Goal: Task Accomplishment & Management: Manage account settings

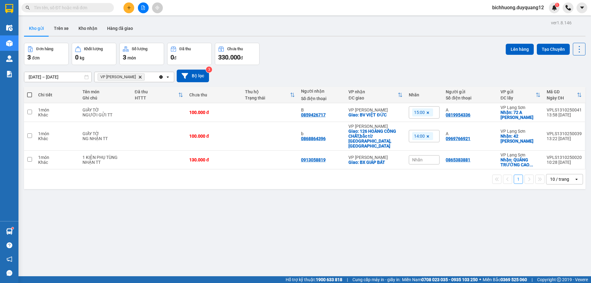
click at [504, 6] on span "bichhuong.duyquang12" at bounding box center [518, 8] width 62 height 8
click at [499, 20] on span "Đăng xuất" at bounding box center [520, 19] width 50 height 7
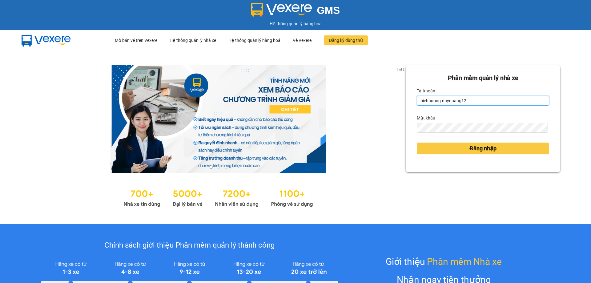
click at [483, 100] on input "bichhuong.duyquang12" at bounding box center [482, 101] width 132 height 10
type input "nguyenmai.duyquang12"
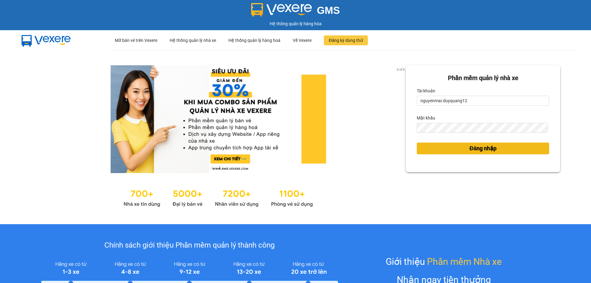
click at [430, 151] on button "Đăng nhập" at bounding box center [482, 148] width 132 height 12
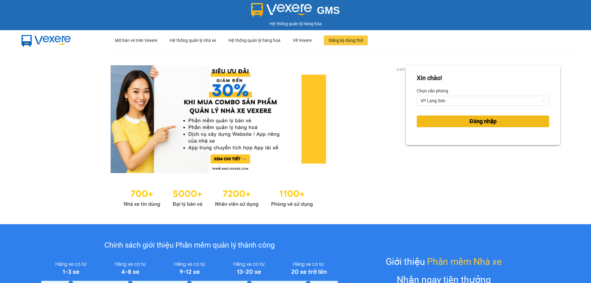
click at [469, 122] on span "Đăng nhập" at bounding box center [482, 121] width 27 height 9
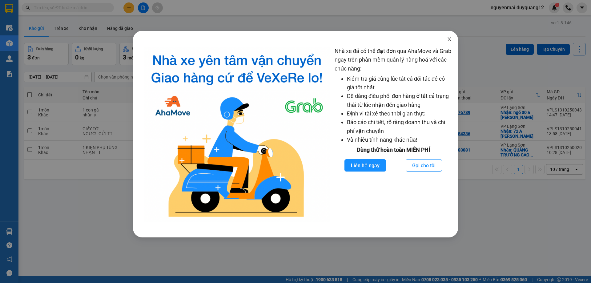
click at [447, 39] on icon "close" at bounding box center [449, 39] width 5 height 5
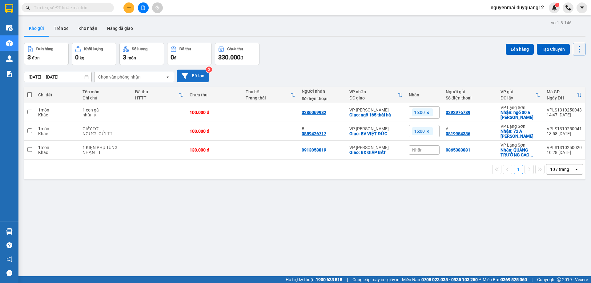
click at [195, 78] on button "Bộ lọc" at bounding box center [193, 76] width 32 height 13
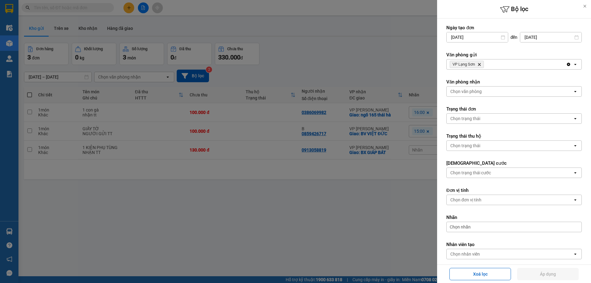
click at [498, 64] on div "VP Lạng Sơn Delete" at bounding box center [505, 64] width 119 height 10
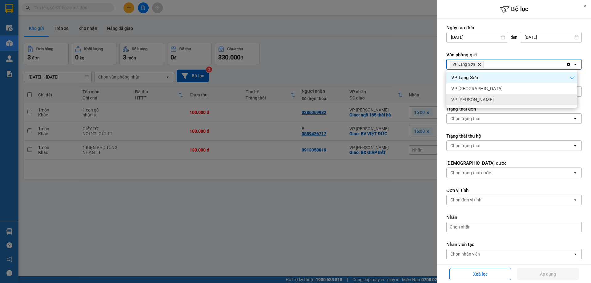
click at [472, 103] on div "VP [PERSON_NAME]" at bounding box center [511, 99] width 131 height 11
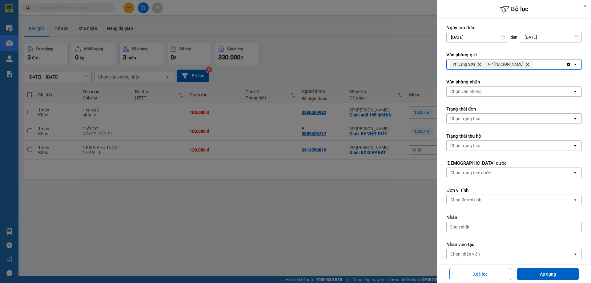
click at [474, 92] on div "Chọn văn phòng" at bounding box center [465, 91] width 31 height 6
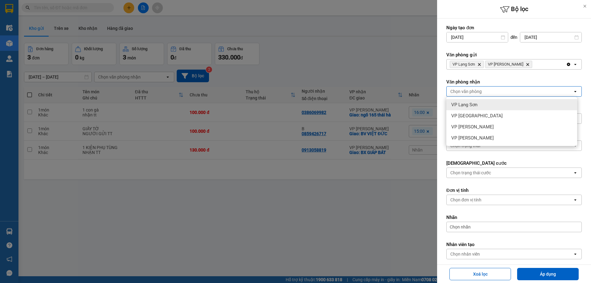
click at [471, 103] on span "VP Lạng Sơn" at bounding box center [464, 105] width 26 height 6
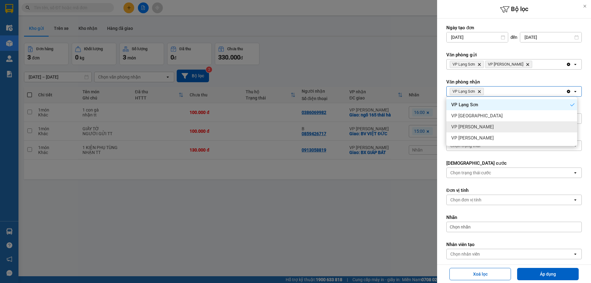
click at [472, 128] on span "VP [PERSON_NAME]" at bounding box center [472, 127] width 42 height 6
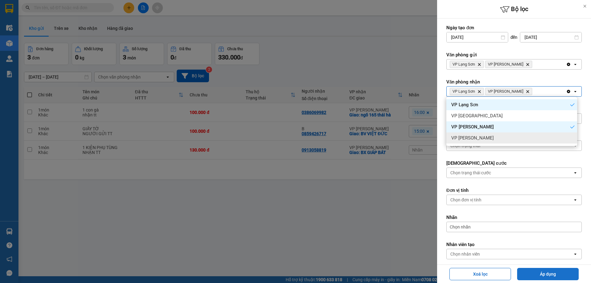
click at [536, 274] on button "Áp dụng" at bounding box center [548, 274] width 62 height 12
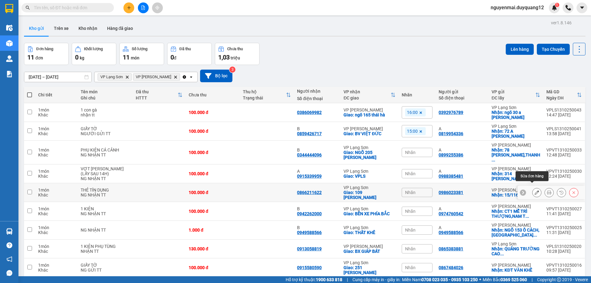
click at [534, 190] on icon at bounding box center [536, 192] width 4 height 4
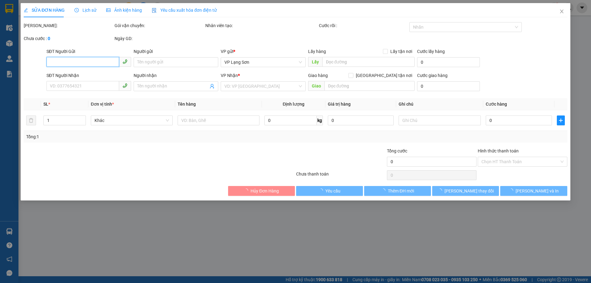
type input "0986023381"
checkbox input "true"
type input "15/116 MIẾU ĐẦM"
type input "0866211622"
checkbox input "true"
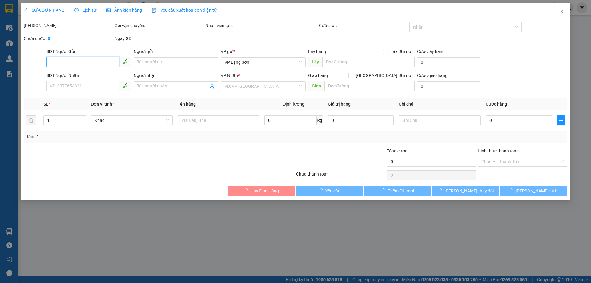
type input "109 [PERSON_NAME]"
type input "100.000"
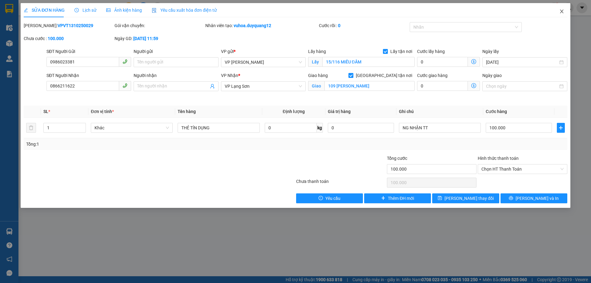
click at [560, 13] on icon "close" at bounding box center [561, 12] width 3 height 4
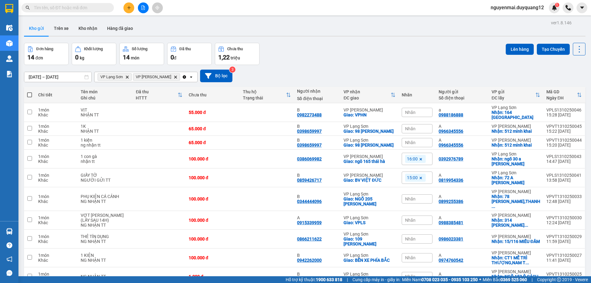
click at [347, 44] on div "Đơn hàng 14 đơn Khối lượng 0 kg Số lượng 14 món Đã thu 0 đ Chưa thu 1,22 [PERSO…" at bounding box center [304, 54] width 561 height 22
drag, startPoint x: 298, startPoint y: 246, endPoint x: 323, endPoint y: 243, distance: 25.4
click at [323, 243] on td "0866211622" at bounding box center [317, 238] width 46 height 19
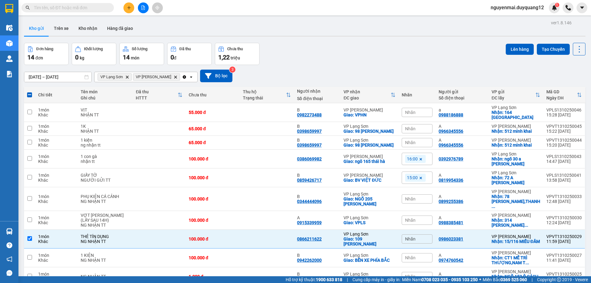
drag, startPoint x: 323, startPoint y: 243, endPoint x: 360, endPoint y: 32, distance: 214.1
click at [360, 32] on div "Kho gửi Trên xe Kho nhận Hàng đã giao" at bounding box center [304, 29] width 561 height 16
drag, startPoint x: 299, startPoint y: 245, endPoint x: 323, endPoint y: 245, distance: 24.0
click at [323, 245] on td "0866211622" at bounding box center [317, 238] width 46 height 19
checkbox input "false"
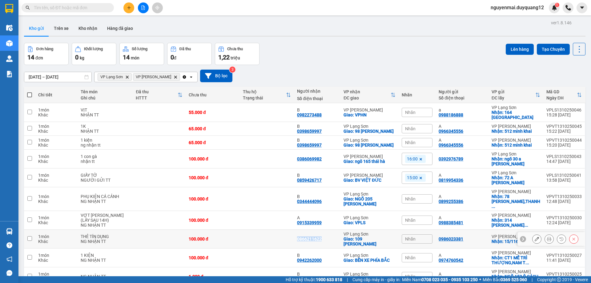
copy div "0866211622"
click at [357, 63] on div "Đơn hàng 14 đơn Khối lượng 0 kg Số lượng 14 món Đã thu 0 đ Chưa thu 1,22 [PERSO…" at bounding box center [304, 54] width 561 height 22
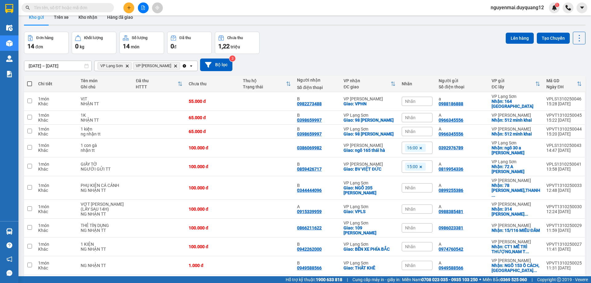
scroll to position [15, 0]
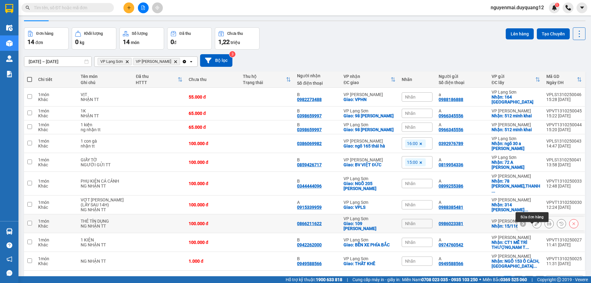
click at [532, 229] on button at bounding box center [536, 223] width 9 height 11
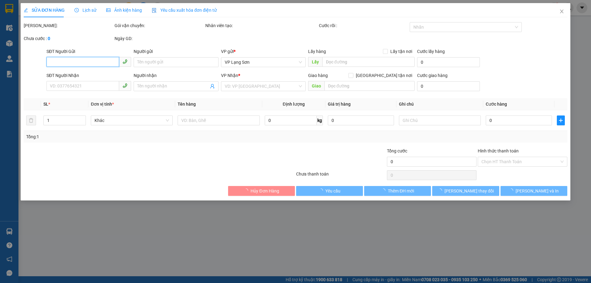
type input "0986023381"
checkbox input "true"
type input "15/116 MIẾU ĐẦM"
type input "0866211622"
checkbox input "true"
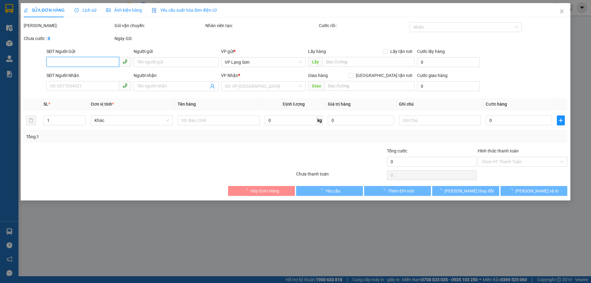
type input "109 [PERSON_NAME]"
type input "100.000"
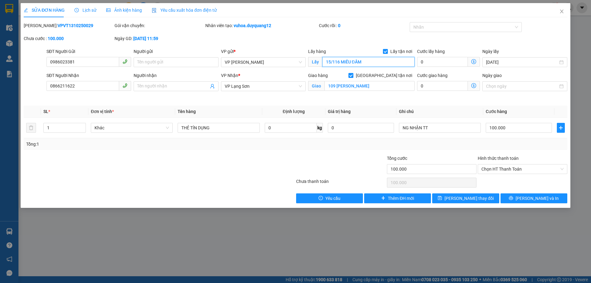
click at [372, 63] on input "15/116 MIẾU ĐẦM" at bounding box center [368, 62] width 92 height 10
click at [370, 62] on input "15/116 MIẾU ĐẦM" at bounding box center [368, 62] width 92 height 10
type input "15/116 MIẾU ĐẦM (VPHN)"
click at [460, 198] on span "[PERSON_NAME] thay đổi" at bounding box center [468, 198] width 49 height 7
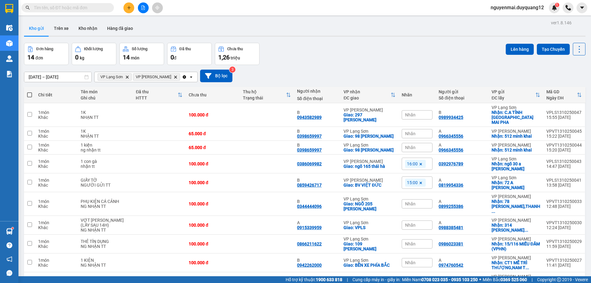
paste input "0378896889"
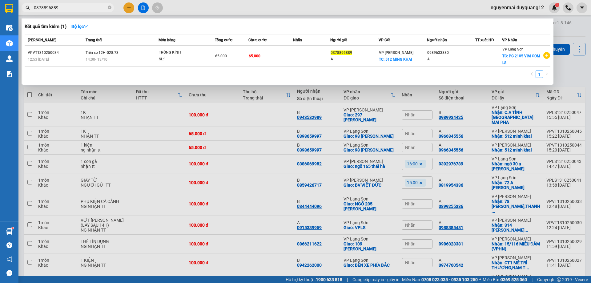
type input "0378896889"
click at [572, 76] on div at bounding box center [295, 141] width 591 height 283
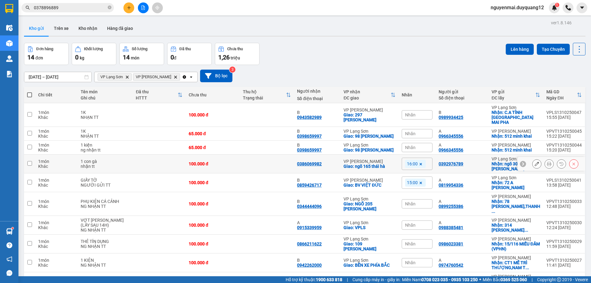
click at [532, 169] on button at bounding box center [536, 163] width 9 height 11
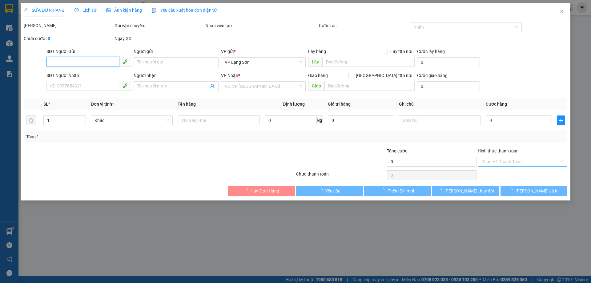
type input "0392976789"
checkbox input "true"
type input "ngõ 30 a [PERSON_NAME]"
type input "0386069982"
checkbox input "true"
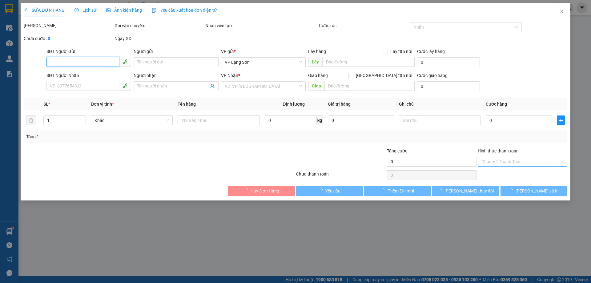
type input "ngõ 165 [GEOGRAPHIC_DATA]"
type input "100.000"
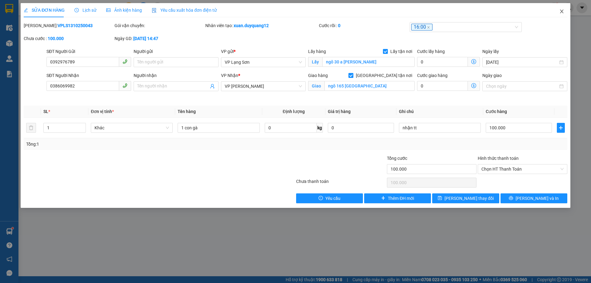
click at [561, 10] on icon "close" at bounding box center [561, 11] width 5 height 5
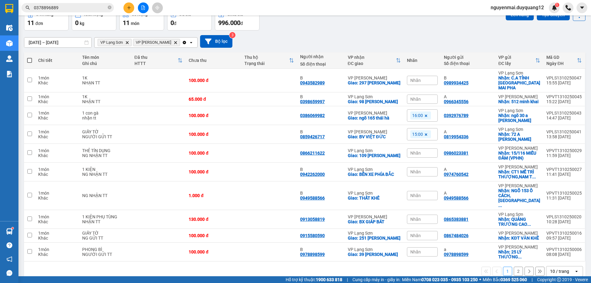
scroll to position [37, 0]
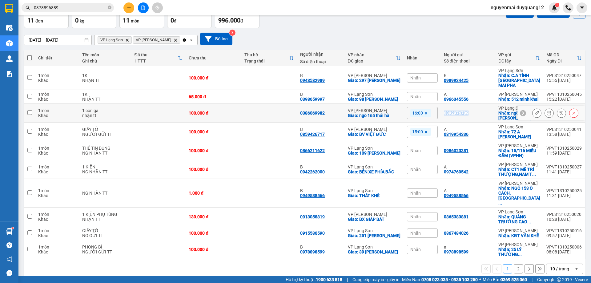
drag, startPoint x: 441, startPoint y: 114, endPoint x: 466, endPoint y: 114, distance: 24.9
click at [466, 114] on td "0392976789" at bounding box center [467, 113] width 54 height 19
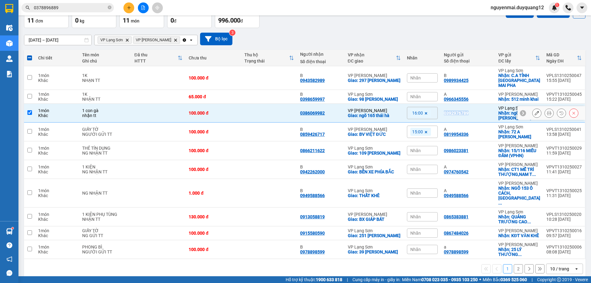
copy div "0392976789"
click at [431, 33] on div "[DATE] – [DATE] Press the down arrow key to interact with the calendar and sele…" at bounding box center [304, 39] width 561 height 13
click at [32, 113] on td at bounding box center [29, 113] width 11 height 19
checkbox input "false"
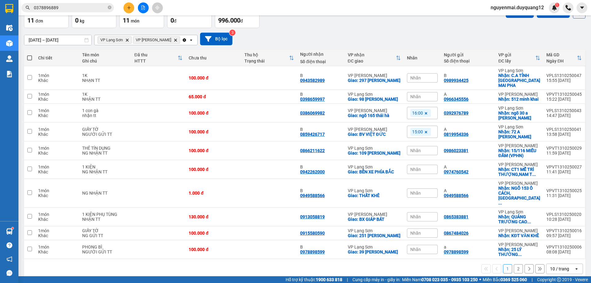
click at [341, 31] on div "[DATE] – [DATE] Press the down arrow key to interact with the calendar and sele…" at bounding box center [304, 39] width 561 height 22
click at [534, 114] on icon at bounding box center [536, 113] width 4 height 4
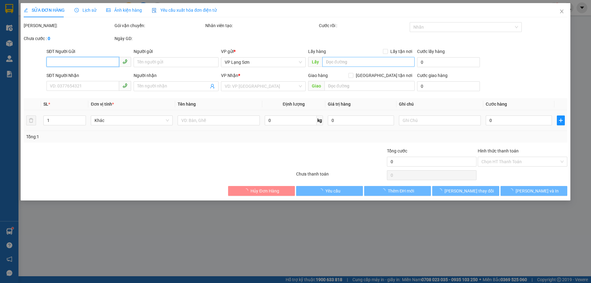
type input "0392976789"
checkbox input "true"
type input "ngõ 30 a [PERSON_NAME]"
type input "0386069982"
checkbox input "true"
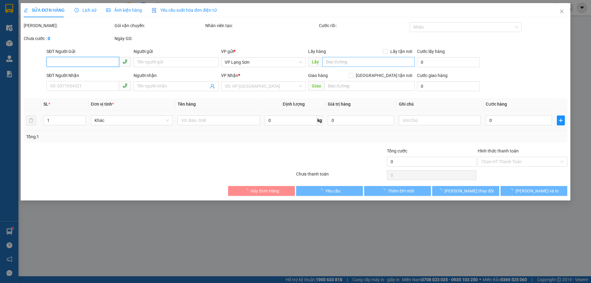
type input "ngõ 165 [GEOGRAPHIC_DATA]"
type input "100.000"
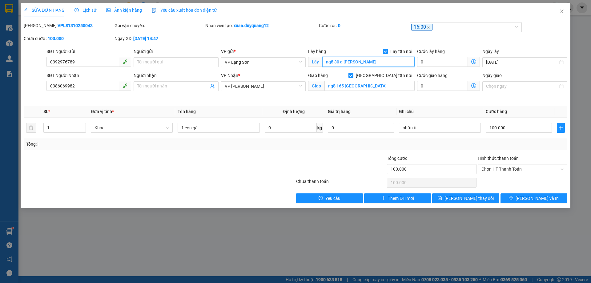
click at [380, 62] on input "ngõ 30 a [PERSON_NAME]" at bounding box center [368, 62] width 92 height 10
type input "ngõ 30 a [PERSON_NAME] (VPLS)"
drag, startPoint x: 456, startPoint y: 198, endPoint x: 451, endPoint y: 190, distance: 9.6
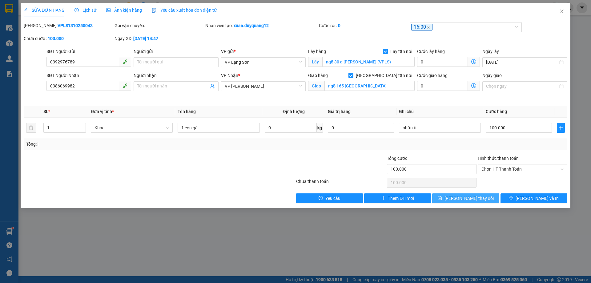
click at [456, 198] on button "[PERSON_NAME] thay đổi" at bounding box center [465, 198] width 67 height 10
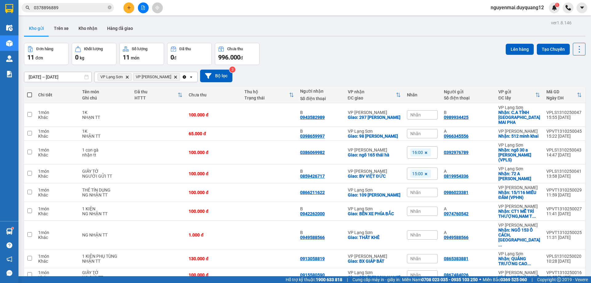
click at [59, 9] on input "0378896889" at bounding box center [70, 7] width 73 height 7
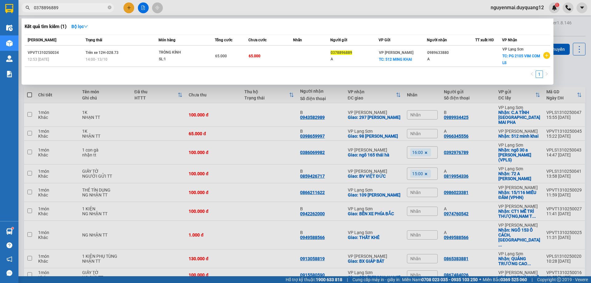
click at [580, 66] on div at bounding box center [295, 141] width 591 height 283
